Goal: Find specific page/section: Find specific page/section

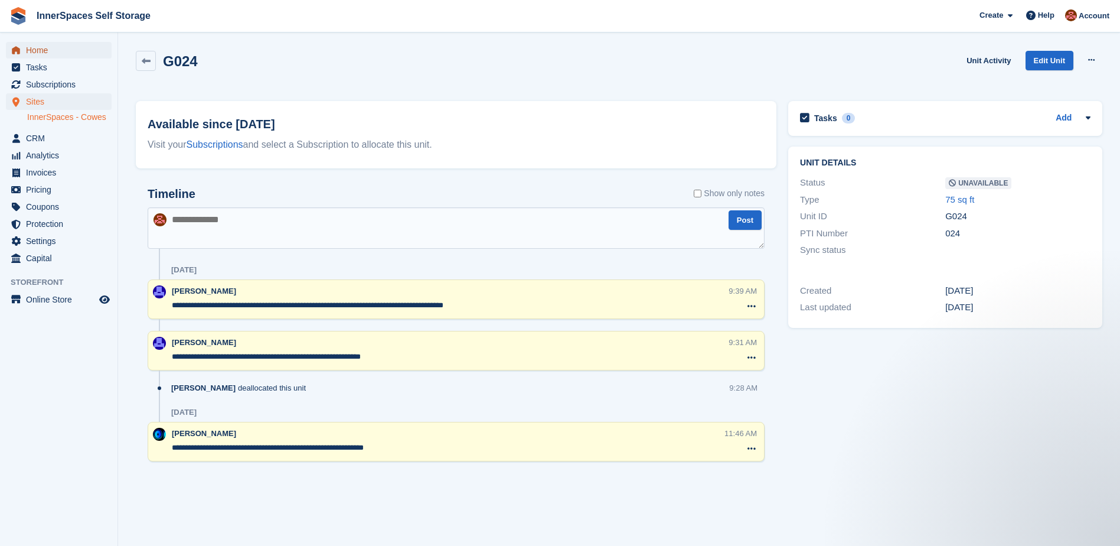
click at [37, 46] on span "Home" at bounding box center [61, 50] width 71 height 17
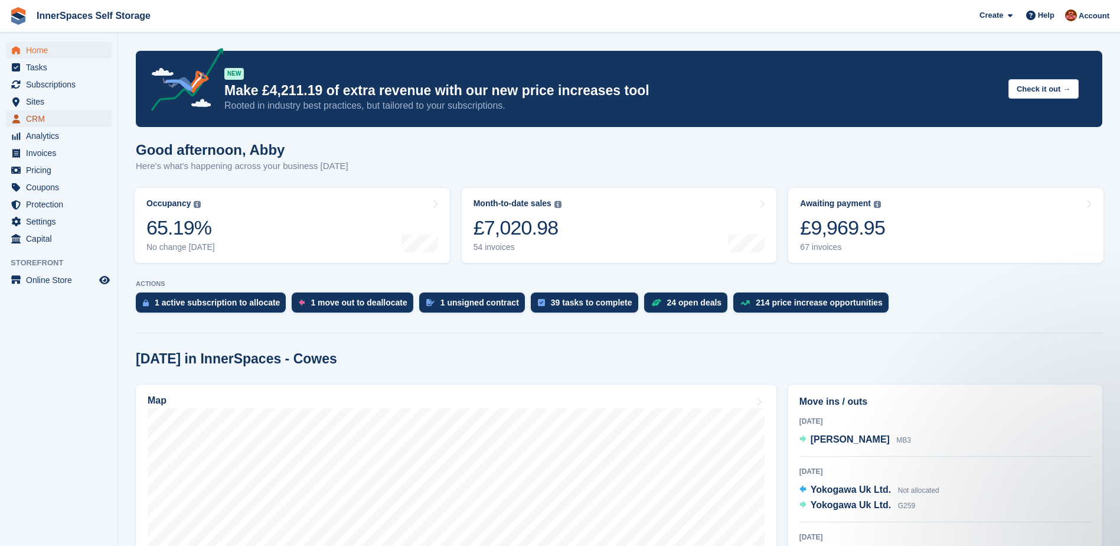
click at [39, 119] on span "CRM" at bounding box center [61, 118] width 71 height 17
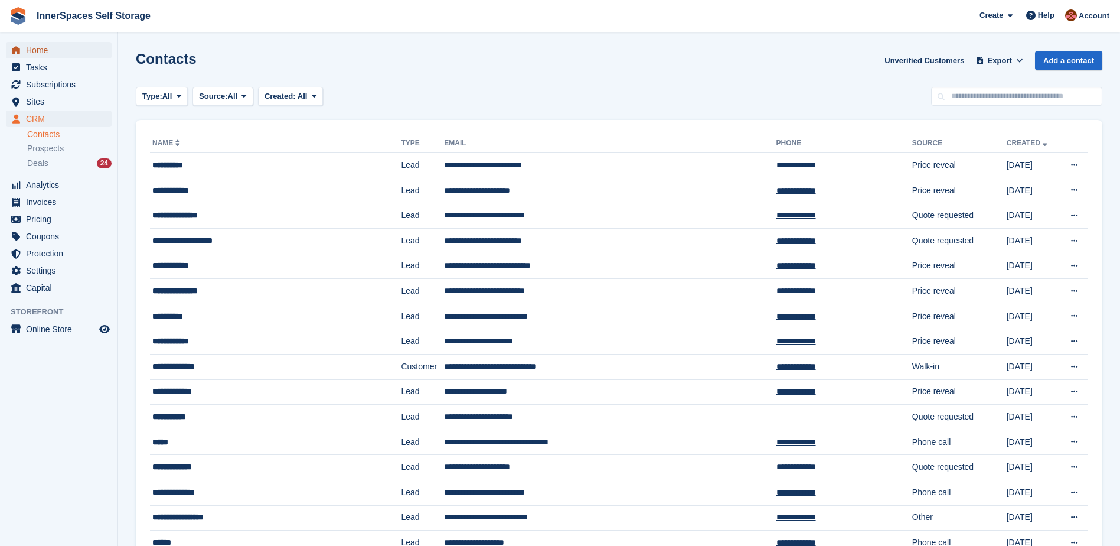
click at [35, 52] on span "Home" at bounding box center [61, 50] width 71 height 17
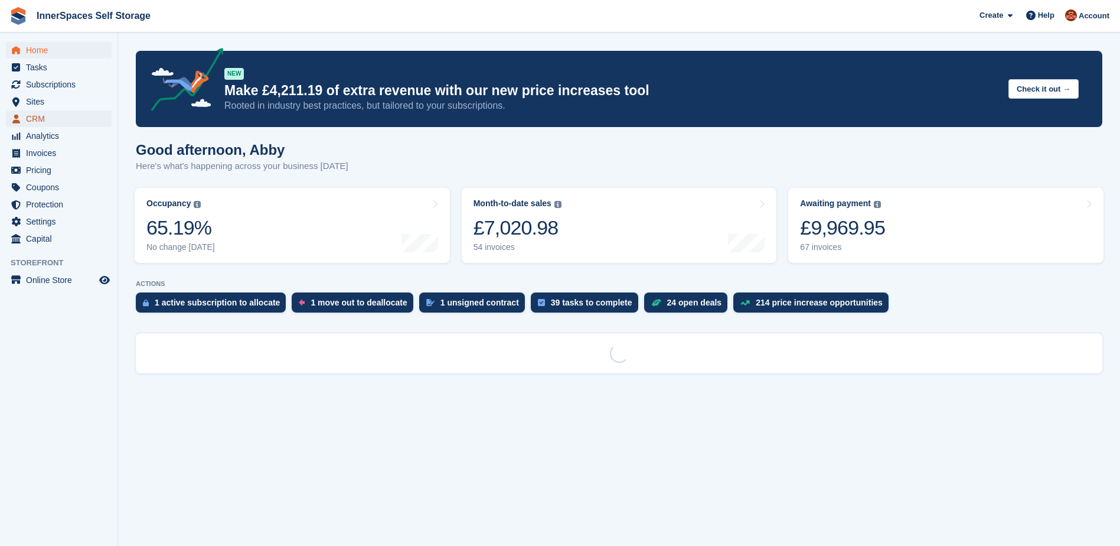
click at [40, 119] on span "CRM" at bounding box center [61, 118] width 71 height 17
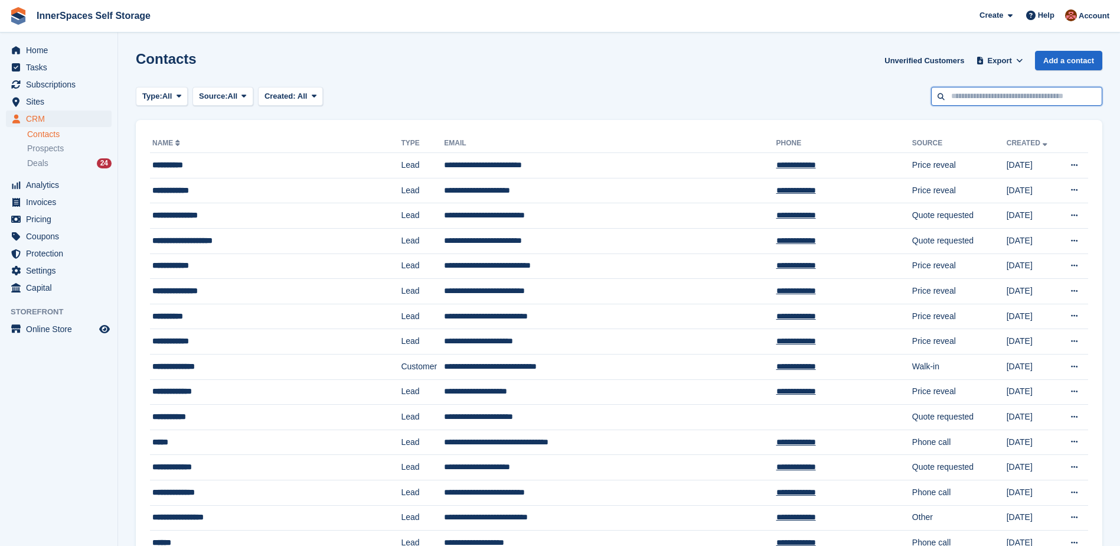
click at [1040, 94] on input "text" at bounding box center [1016, 96] width 171 height 19
type input "***"
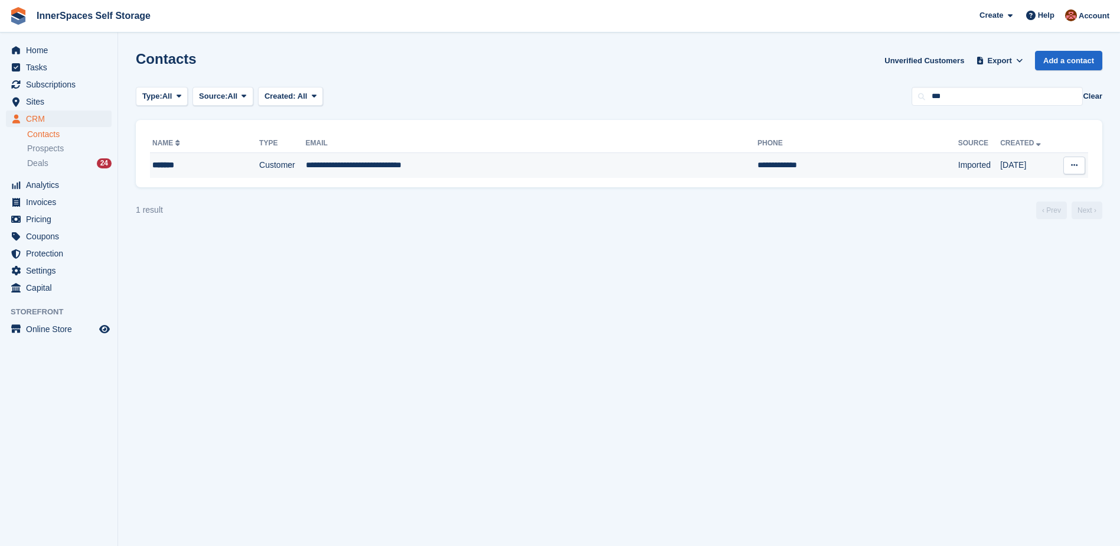
click at [406, 168] on td "**********" at bounding box center [532, 165] width 452 height 25
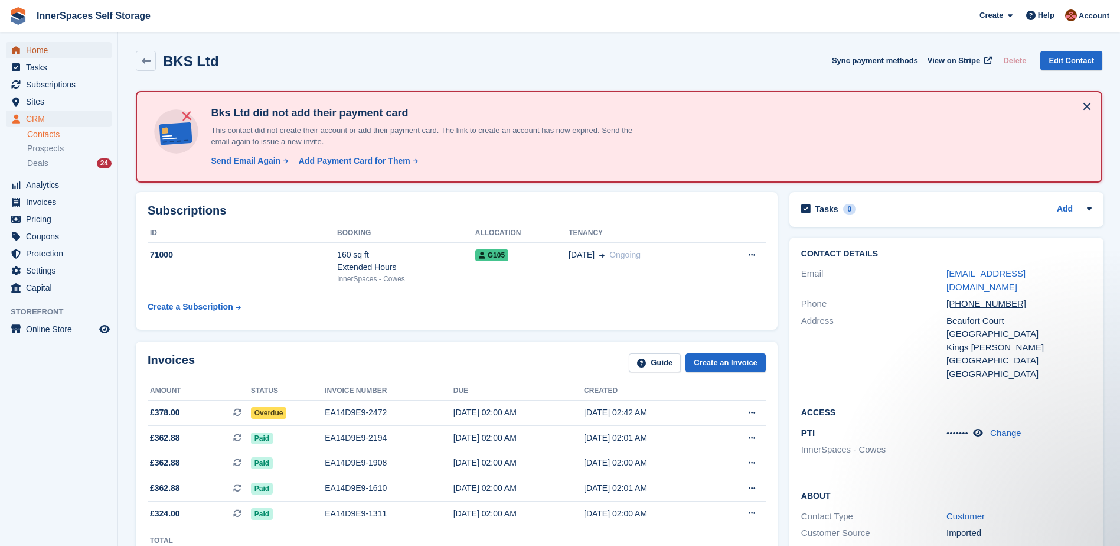
click at [38, 48] on span "Home" at bounding box center [61, 50] width 71 height 17
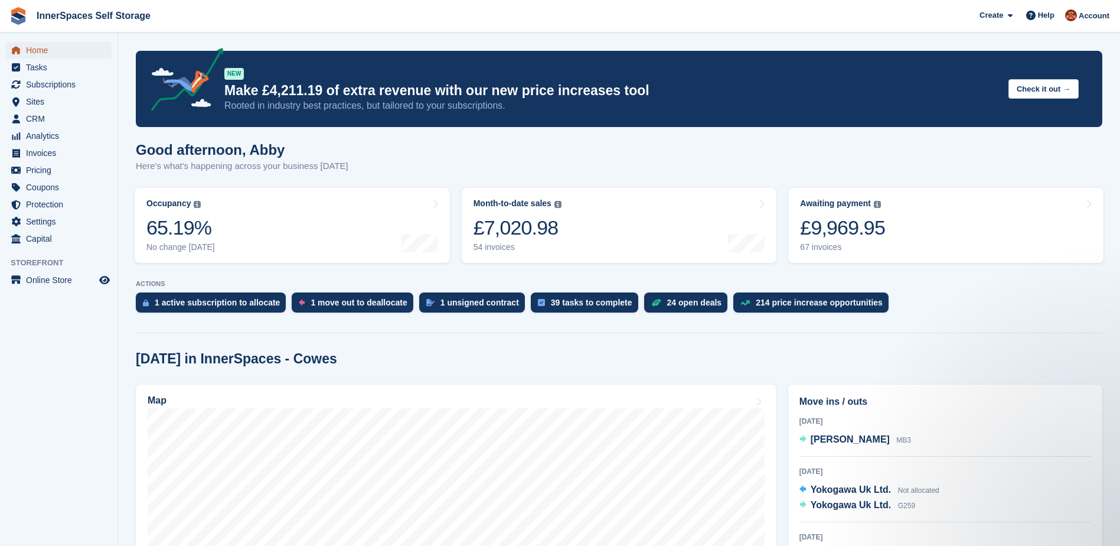
click at [41, 48] on span "Home" at bounding box center [61, 50] width 71 height 17
click at [33, 45] on span "Home" at bounding box center [61, 50] width 71 height 17
click at [34, 48] on span "Home" at bounding box center [61, 50] width 71 height 17
